Goal: Use online tool/utility: Utilize a website feature to perform a specific function

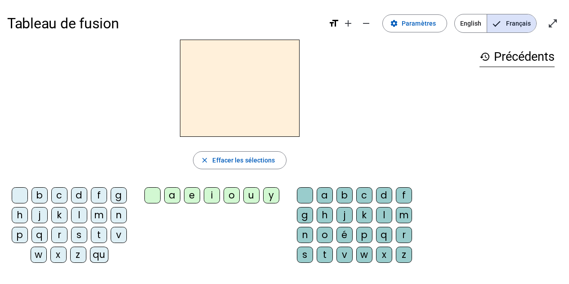
scroll to position [6, 0]
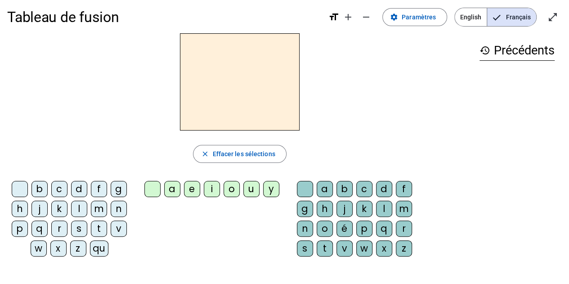
click at [103, 245] on div "qu" at bounding box center [99, 248] width 18 height 16
click at [210, 190] on div "i" at bounding box center [212, 189] width 16 height 16
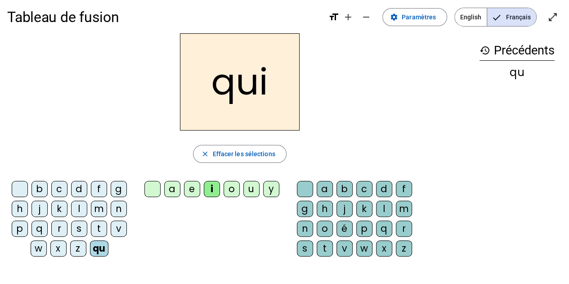
click at [77, 224] on div "s" at bounding box center [79, 228] width 16 height 16
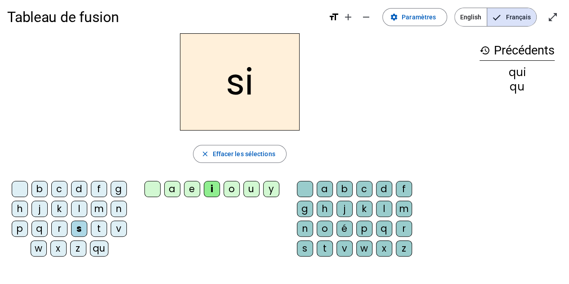
click at [122, 209] on div "n" at bounding box center [119, 209] width 16 height 16
click at [191, 183] on div "e" at bounding box center [192, 189] width 16 height 16
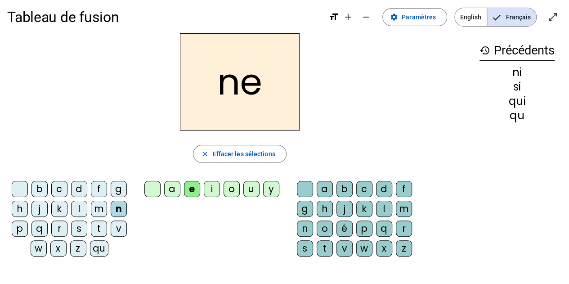
click at [78, 221] on div "s" at bounding box center [79, 228] width 16 height 16
click at [102, 222] on div "t" at bounding box center [99, 228] width 16 height 16
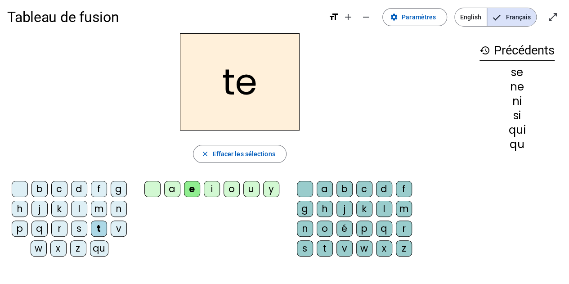
click at [78, 182] on div "d" at bounding box center [79, 189] width 16 height 16
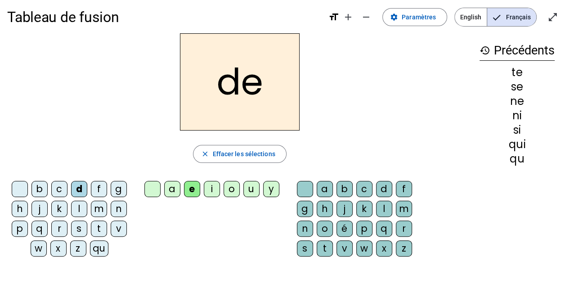
click at [249, 185] on div "u" at bounding box center [251, 189] width 16 height 16
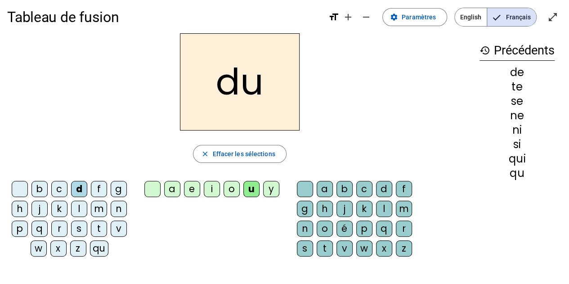
click at [81, 221] on div "s" at bounding box center [79, 228] width 16 height 16
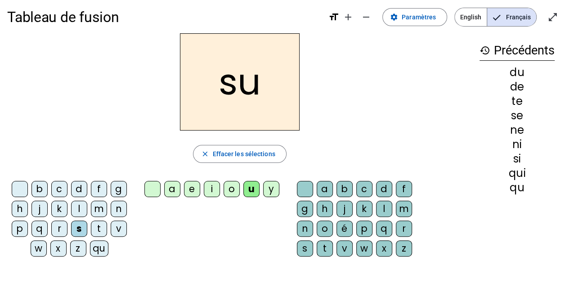
click at [79, 202] on div "l" at bounding box center [79, 209] width 16 height 16
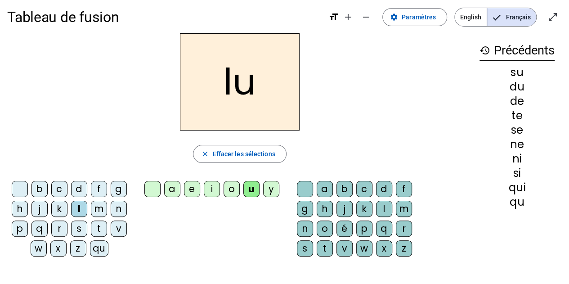
click at [100, 221] on div "t" at bounding box center [99, 228] width 16 height 16
click at [173, 183] on div "a" at bounding box center [172, 189] width 16 height 16
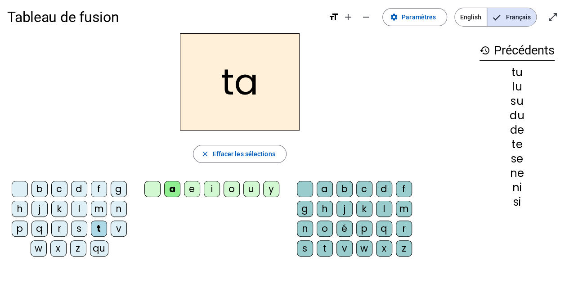
click at [79, 221] on div "s" at bounding box center [79, 228] width 16 height 16
click at [98, 224] on div "t" at bounding box center [99, 228] width 16 height 16
click at [100, 206] on div "m" at bounding box center [99, 209] width 16 height 16
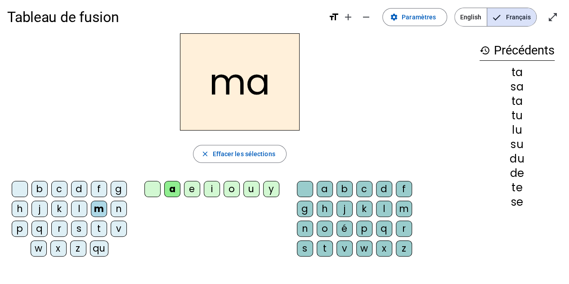
click at [191, 183] on div "e" at bounding box center [192, 189] width 16 height 16
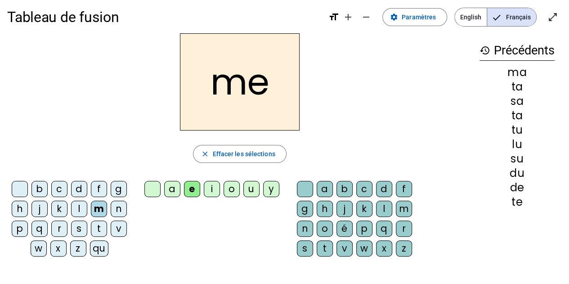
click at [76, 183] on div "d" at bounding box center [79, 189] width 16 height 16
